Goal: Task Accomplishment & Management: Manage account settings

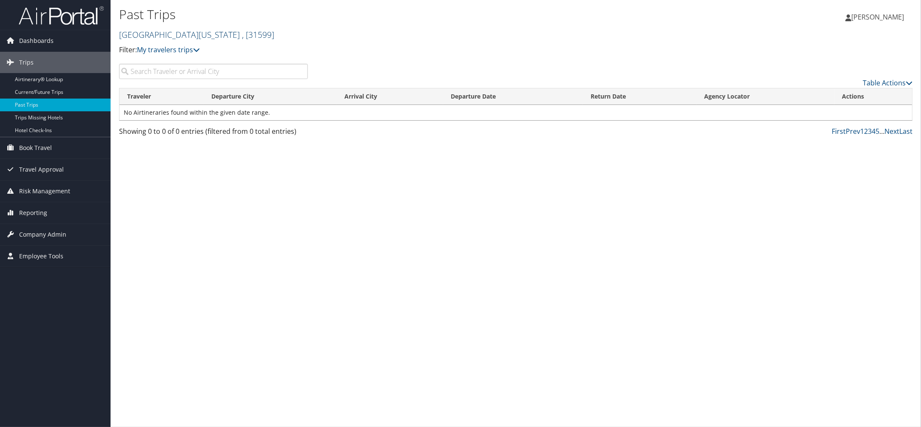
click at [199, 36] on link "University of Delaware , [ 31599 ]" at bounding box center [196, 34] width 155 height 11
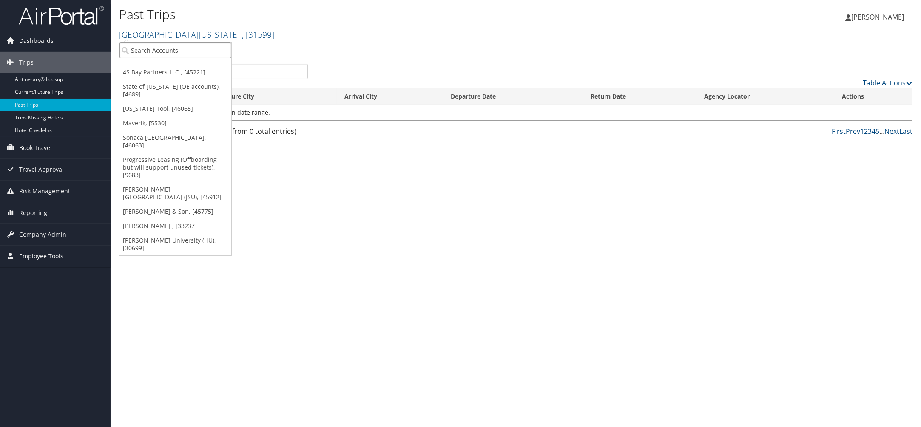
click at [167, 53] on input "search" at bounding box center [176, 51] width 112 height 16
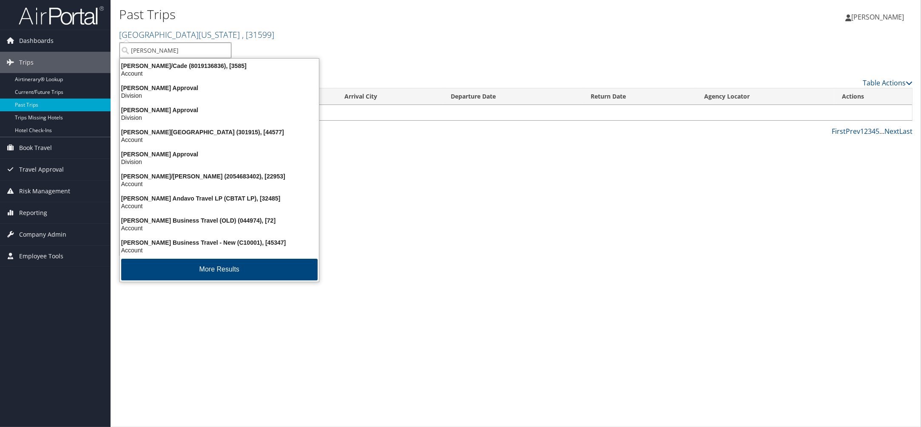
type input "christoph"
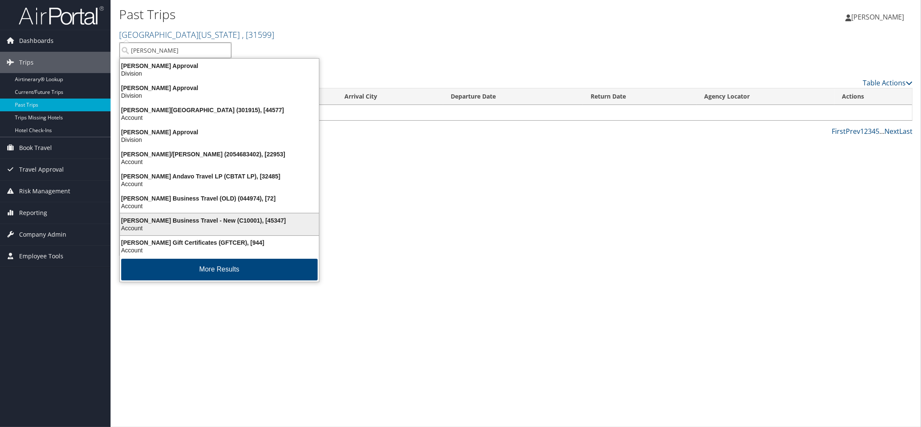
click at [203, 222] on div "Christopherson Business Travel - New (C10001), [45347]" at bounding box center [219, 221] width 209 height 8
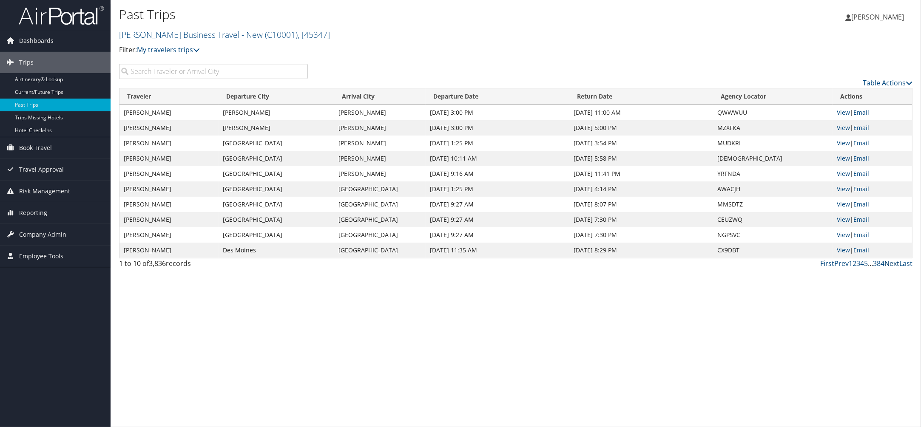
click at [891, 265] on link "Next" at bounding box center [892, 263] width 15 height 9
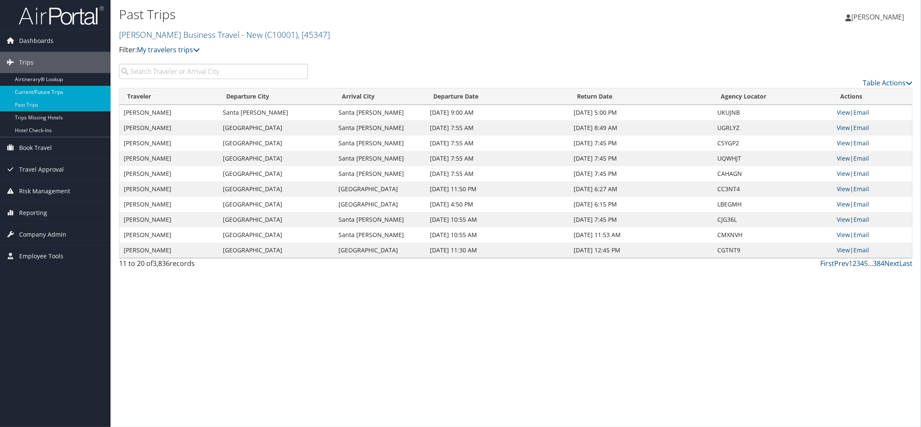
click at [56, 93] on link "Current/Future Trips" at bounding box center [55, 92] width 111 height 13
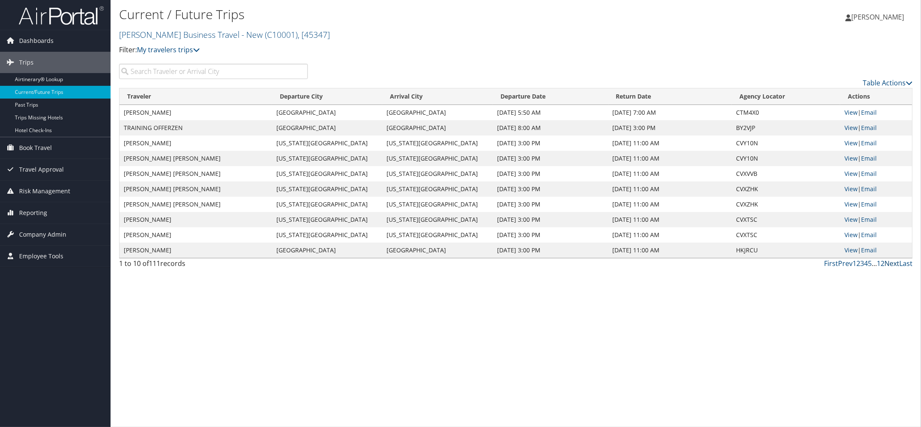
click at [888, 264] on link "Next" at bounding box center [892, 263] width 15 height 9
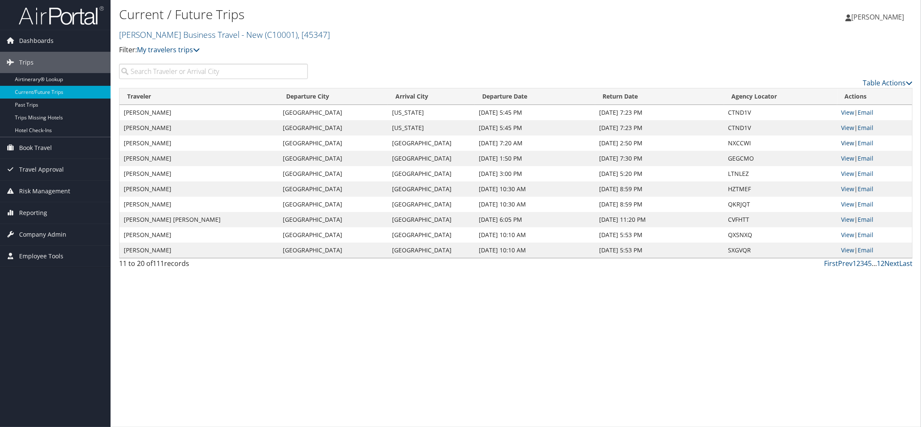
click at [847, 143] on link "View" at bounding box center [848, 143] width 13 height 8
click at [892, 263] on link "Next" at bounding box center [892, 263] width 15 height 9
click at [874, 19] on span "Kathleen Roberts" at bounding box center [877, 16] width 53 height 9
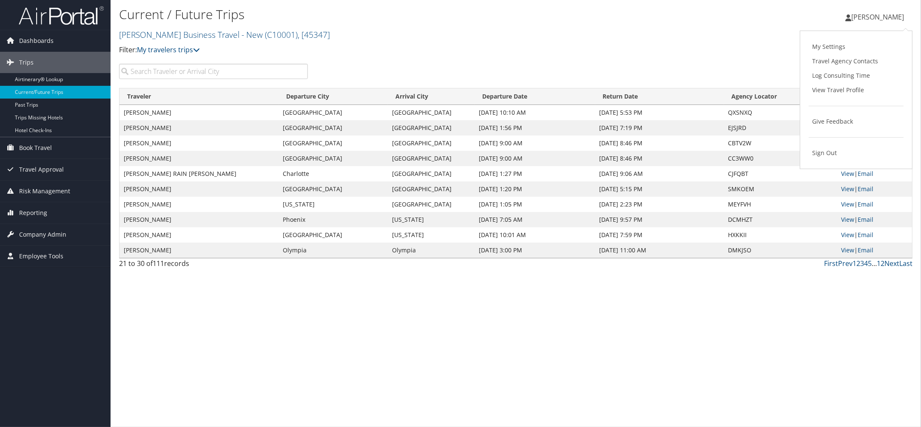
click at [865, 19] on span "[PERSON_NAME]" at bounding box center [877, 16] width 53 height 9
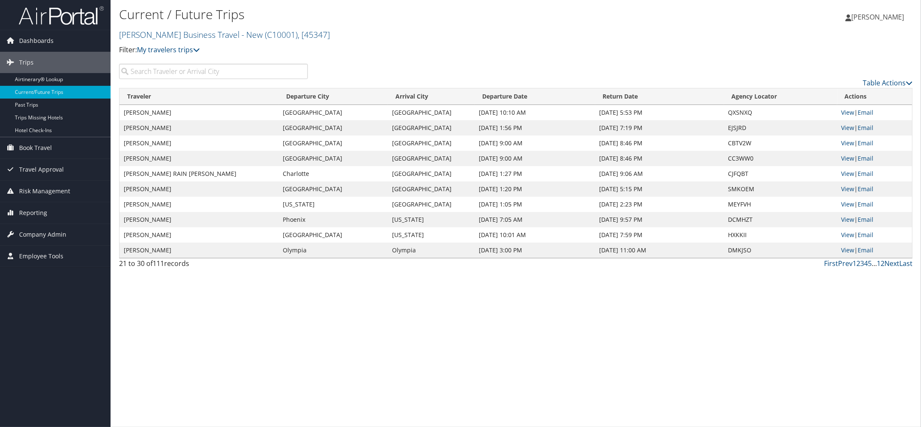
click at [865, 19] on span "[PERSON_NAME]" at bounding box center [877, 16] width 53 height 9
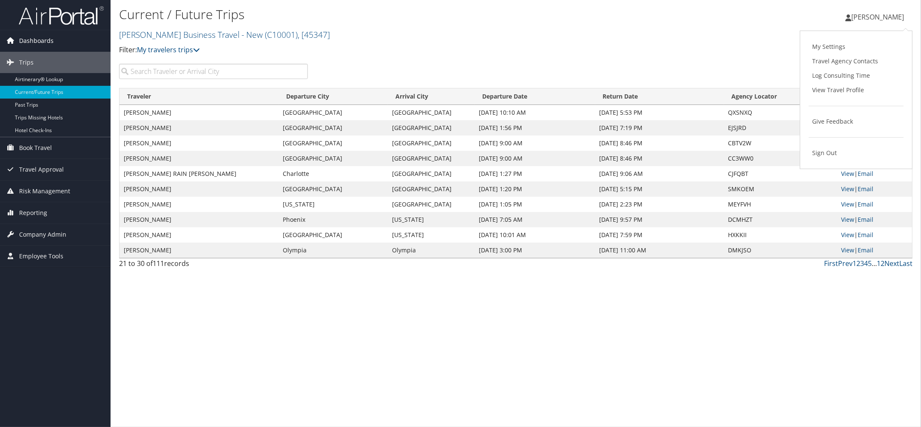
click at [34, 41] on span "Dashboards" at bounding box center [36, 40] width 34 height 21
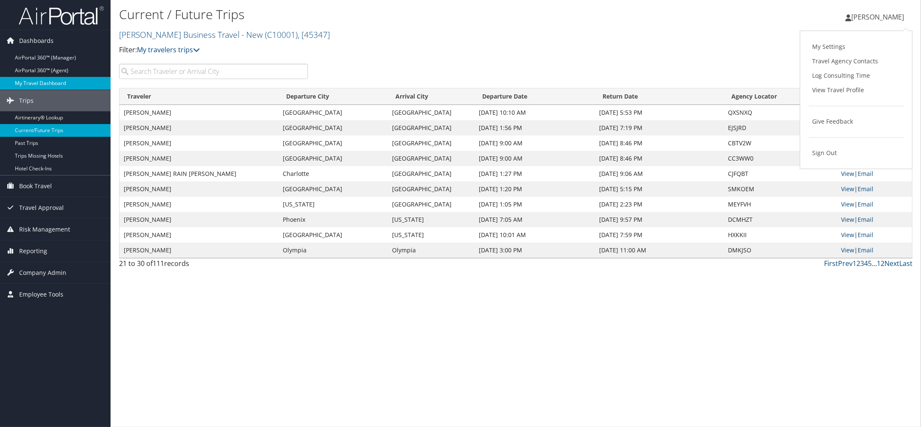
click at [27, 83] on link "My Travel Dashboard" at bounding box center [55, 83] width 111 height 13
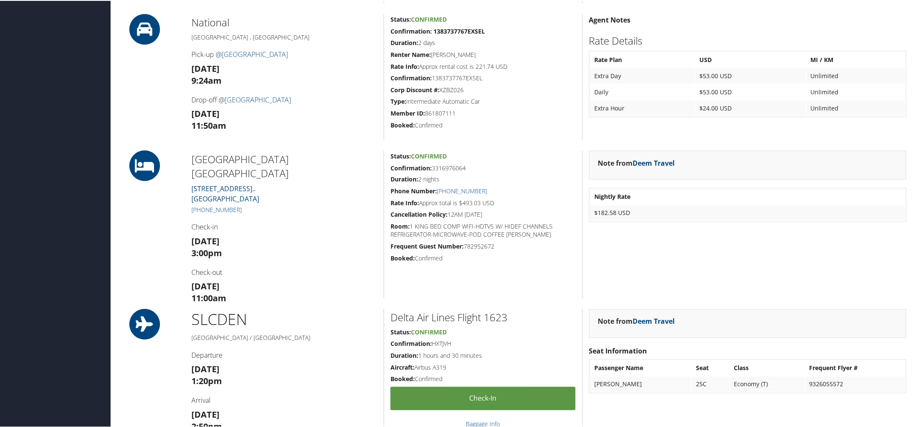
scroll to position [481, 0]
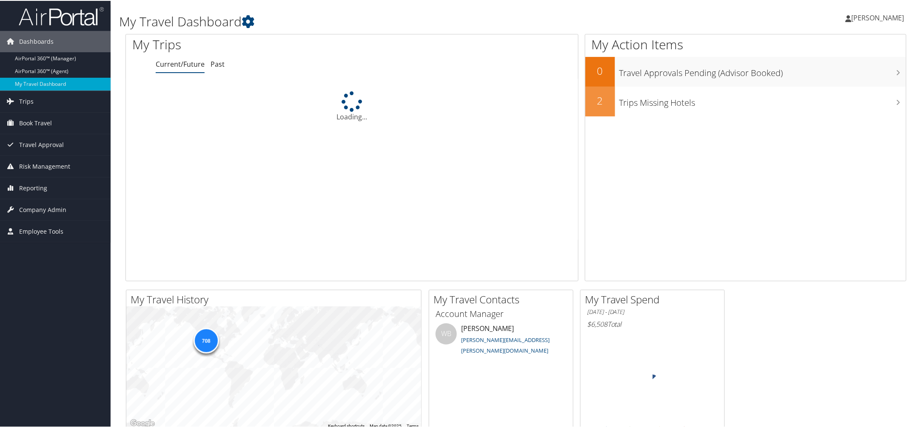
click at [864, 17] on span "Kathleen Roberts" at bounding box center [877, 16] width 53 height 9
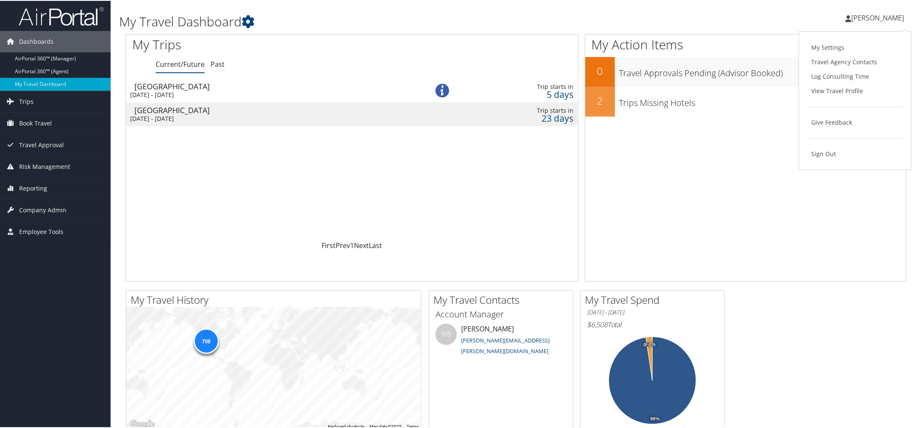
scroll to position [11, 0]
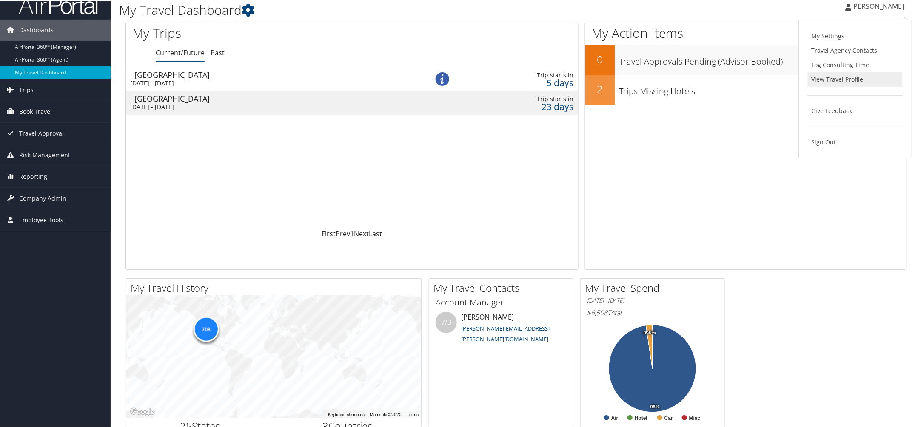
click at [837, 80] on link "View Travel Profile" at bounding box center [855, 78] width 95 height 14
click at [31, 89] on span "Trips" at bounding box center [26, 89] width 14 height 21
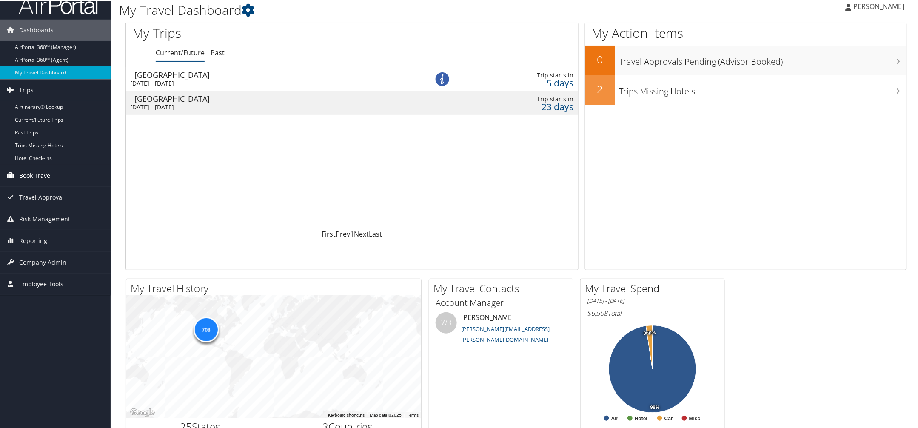
click at [31, 173] on span "Book Travel" at bounding box center [35, 174] width 33 height 21
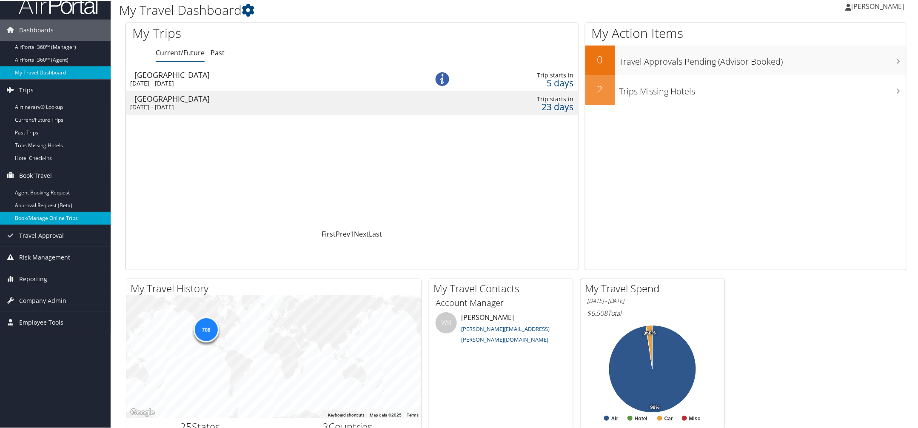
click at [27, 214] on link "Book/Manage Online Trips" at bounding box center [55, 217] width 111 height 13
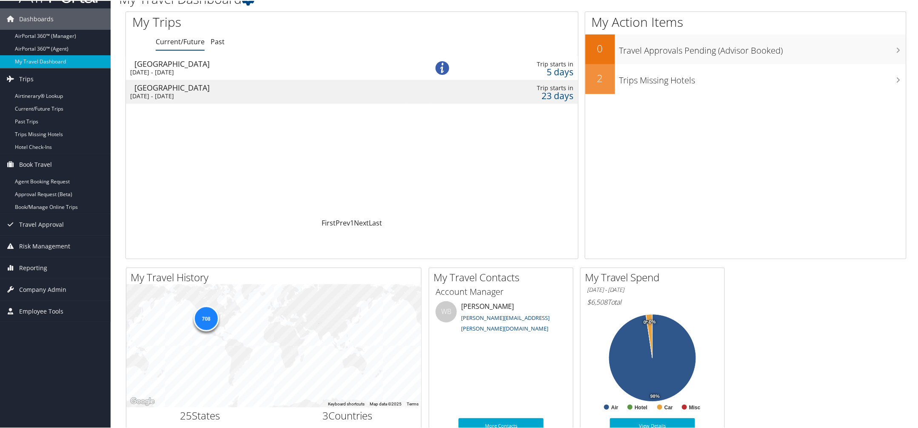
scroll to position [29, 0]
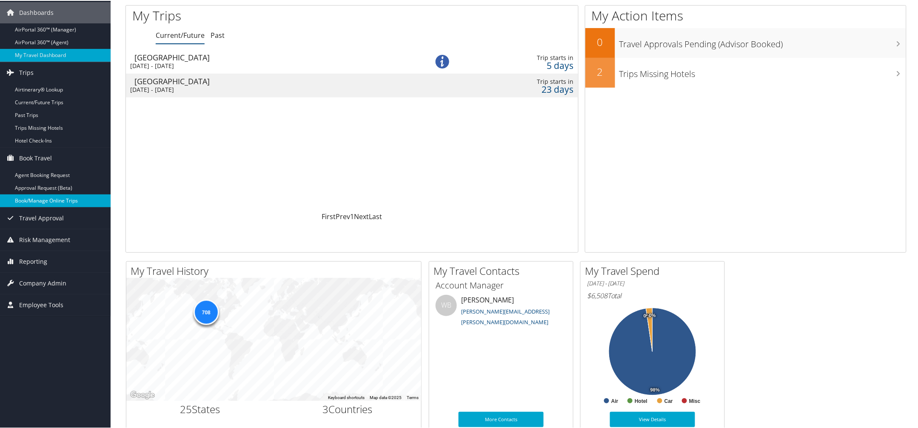
click at [34, 199] on link "Book/Manage Online Trips" at bounding box center [55, 200] width 111 height 13
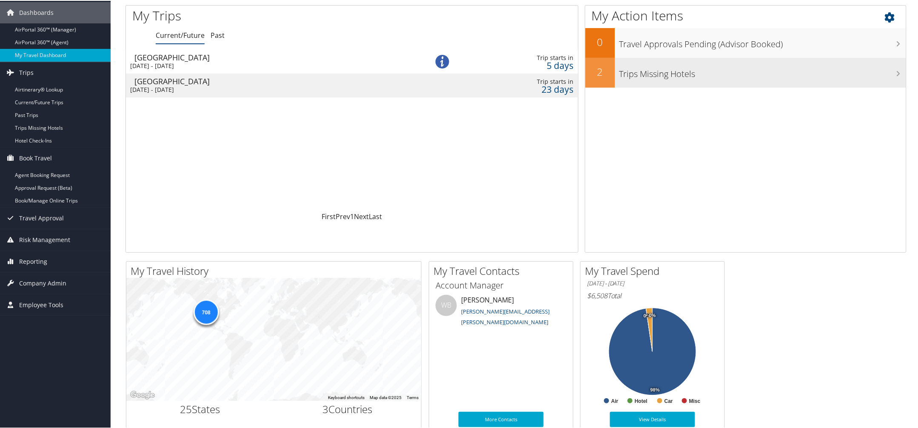
scroll to position [26, 0]
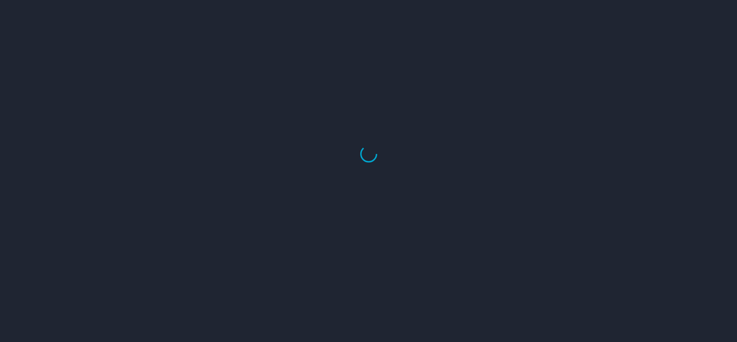
select select "US"
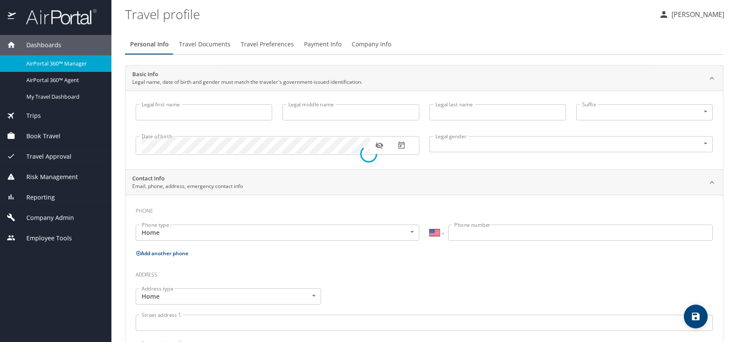
type input "Kathleen"
type input "Roberts"
type input "Undisclosed"
type input "Jeff"
type input "Roberts"
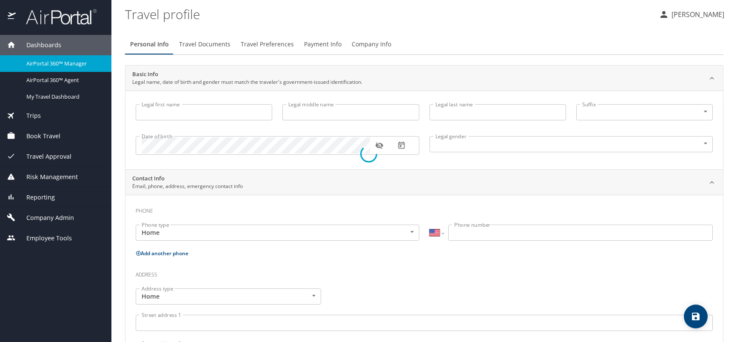
type input "(801) 200-4101"
select select "US"
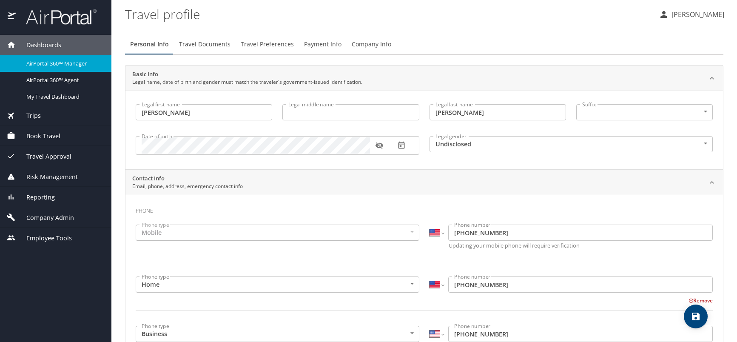
click at [264, 41] on span "Travel Preferences" at bounding box center [267, 44] width 53 height 11
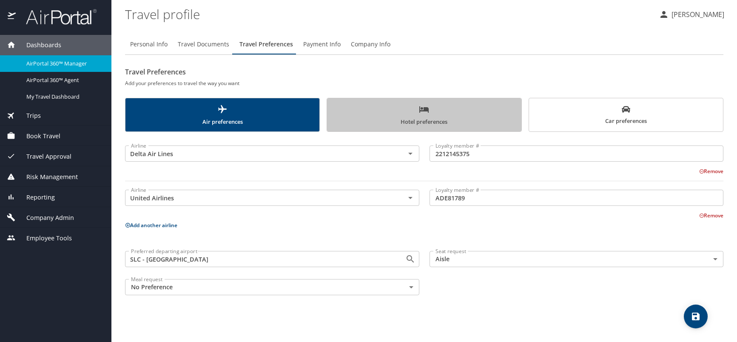
click at [464, 116] on span "Hotel preferences" at bounding box center [424, 115] width 184 height 23
